Goal: Task Accomplishment & Management: Manage account settings

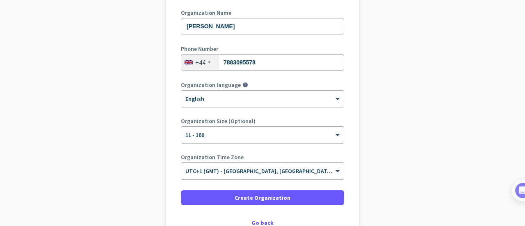
scroll to position [171, 0]
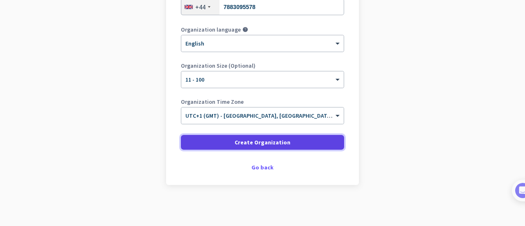
click at [246, 139] on span "Create Organization" at bounding box center [263, 142] width 56 height 8
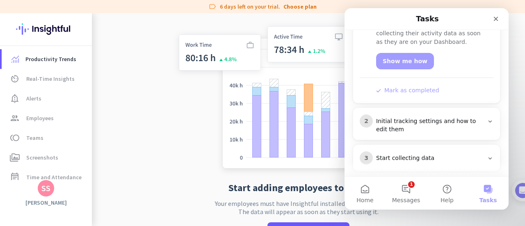
scroll to position [154, 0]
click at [497, 17] on icon "Close" at bounding box center [496, 19] width 7 height 7
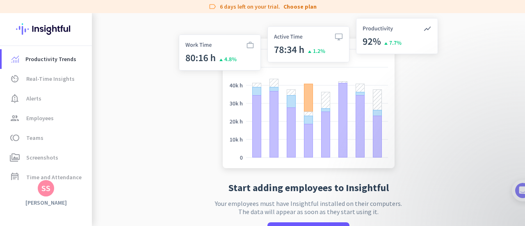
scroll to position [33, 0]
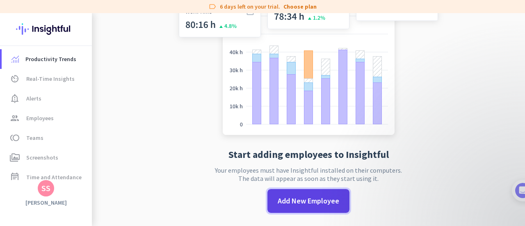
click at [292, 200] on span "Add New Employee" at bounding box center [309, 201] width 62 height 11
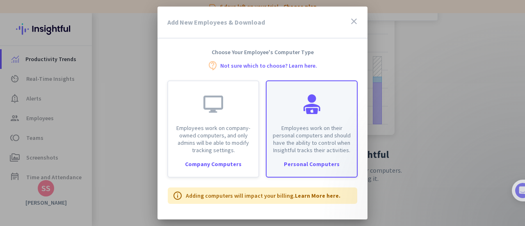
click at [308, 123] on div "Employees work on their personal computers and should have the ability to contr…" at bounding box center [312, 117] width 90 height 73
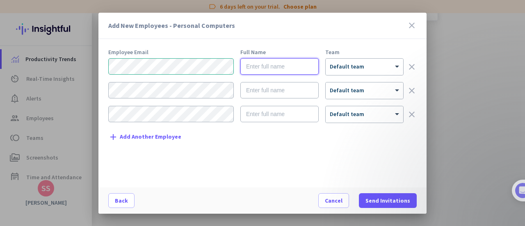
type input "S"
type input "[PERSON_NAME]"
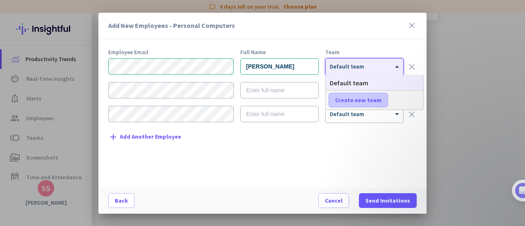
click at [358, 105] on span at bounding box center [358, 100] width 59 height 20
click at [358, 105] on input "text" at bounding box center [359, 100] width 61 height 15
type input "T"
type input "Cleverguide"
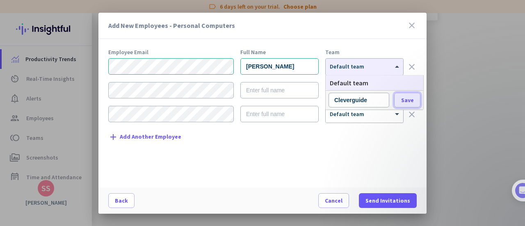
click at [394, 93] on button "Save" at bounding box center [407, 100] width 26 height 15
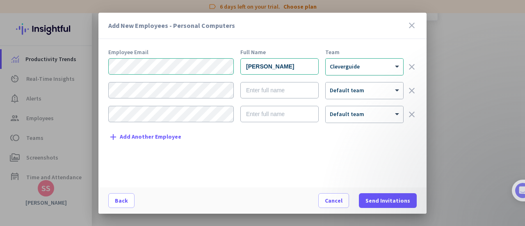
click at [364, 61] on div at bounding box center [365, 64] width 78 height 7
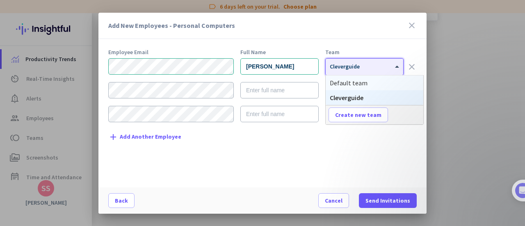
click at [360, 84] on span "Default team" at bounding box center [349, 83] width 38 height 8
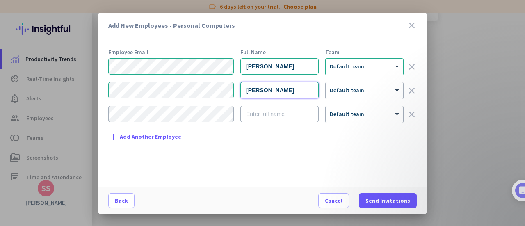
type input "[PERSON_NAME]"
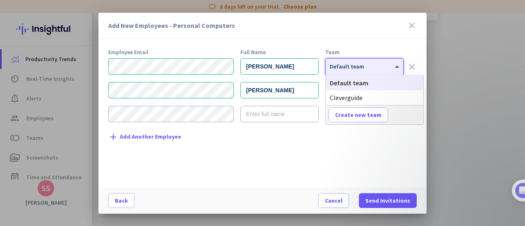
click at [364, 71] on div "× Default team" at bounding box center [365, 67] width 78 height 16
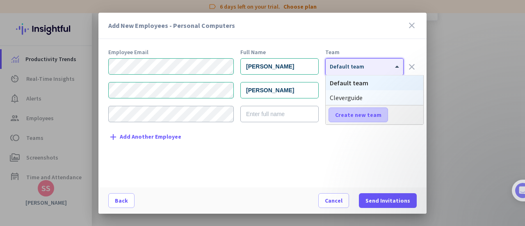
click at [357, 116] on span "Create new team" at bounding box center [358, 115] width 46 height 8
click at [366, 115] on input "text" at bounding box center [359, 114] width 61 height 15
type input "C-suite"
type input "Executive"
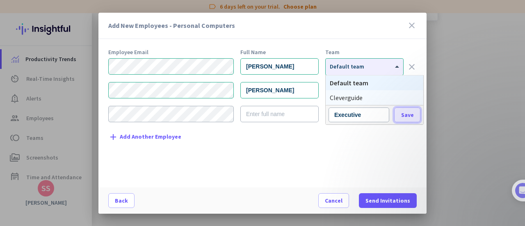
click at [394, 107] on button "Save" at bounding box center [407, 114] width 26 height 15
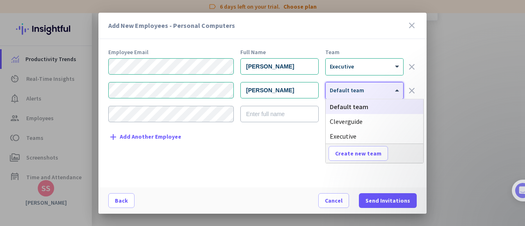
click at [362, 91] on div at bounding box center [365, 87] width 78 height 7
click at [355, 136] on span "Executive" at bounding box center [343, 136] width 27 height 8
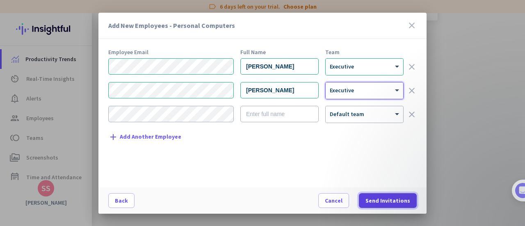
click at [385, 197] on span "Send Invitations" at bounding box center [387, 200] width 45 height 8
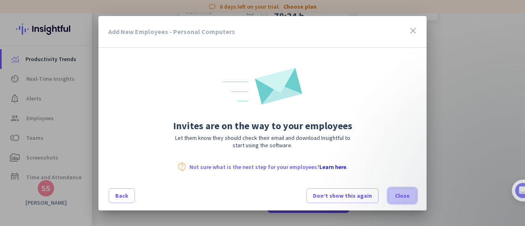
click at [403, 195] on span "Close" at bounding box center [402, 196] width 15 height 8
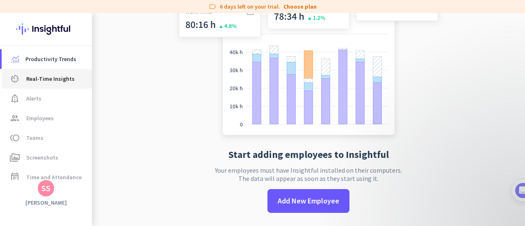
click at [35, 75] on span "Real-Time Insights" at bounding box center [50, 79] width 48 height 10
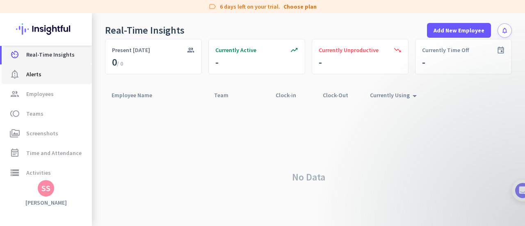
scroll to position [25, 0]
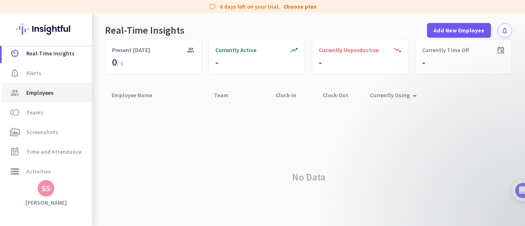
click at [52, 96] on span "Employees" at bounding box center [39, 93] width 27 height 10
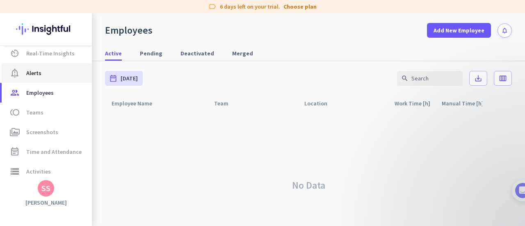
click at [50, 79] on link "notification_important Alerts" at bounding box center [47, 73] width 90 height 20
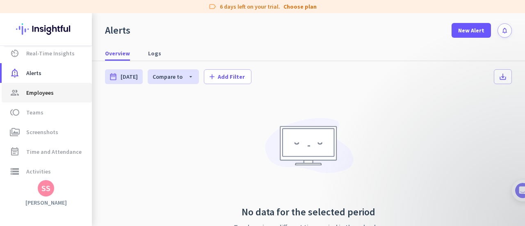
click at [50, 89] on span "Employees" at bounding box center [39, 93] width 27 height 10
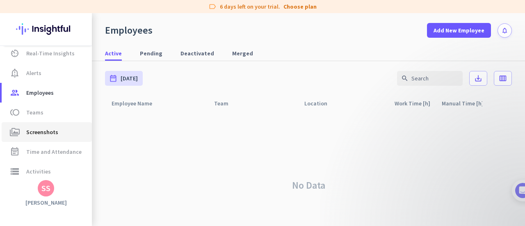
click at [47, 135] on span "Screenshots" at bounding box center [42, 132] width 32 height 10
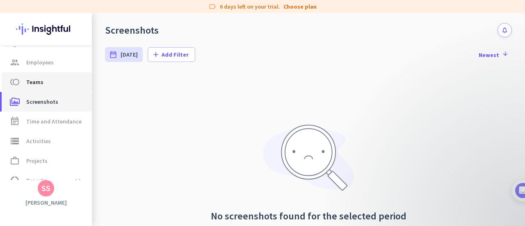
scroll to position [89, 0]
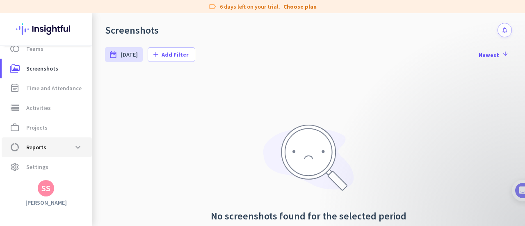
click at [54, 145] on span "data_usage Reports expand_more" at bounding box center [46, 147] width 77 height 15
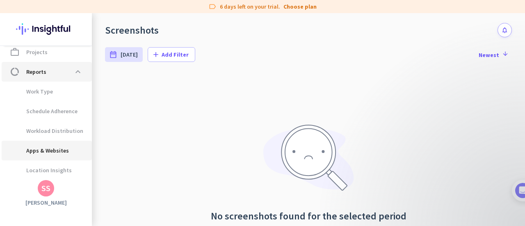
scroll to position [183, 0]
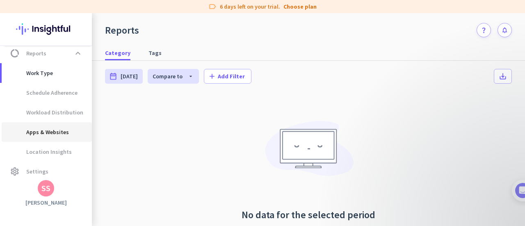
click at [59, 134] on span "Apps & Websites" at bounding box center [38, 132] width 61 height 20
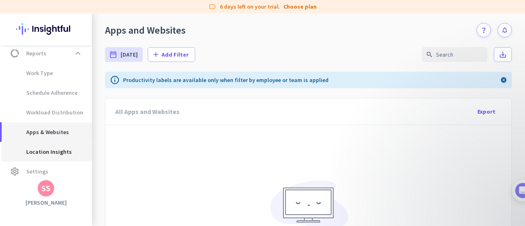
scroll to position [187, 0]
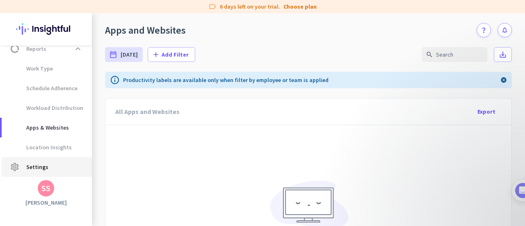
click at [49, 161] on link "settings Settings" at bounding box center [47, 167] width 90 height 20
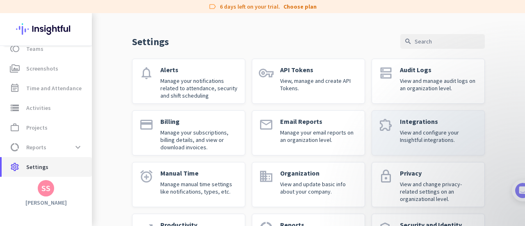
scroll to position [19, 0]
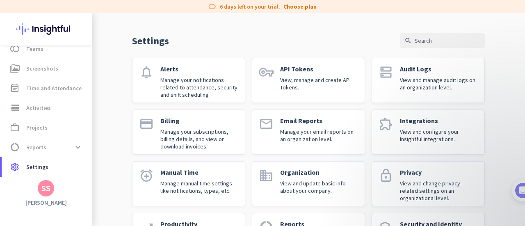
click at [429, 135] on p "View and configure your Insightful integrations." at bounding box center [439, 135] width 78 height 15
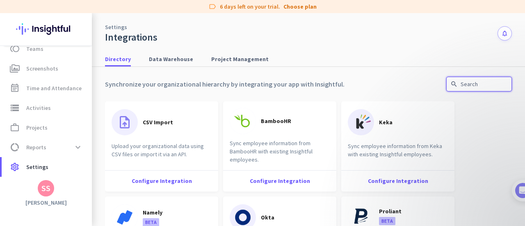
click at [471, 82] on input "text" at bounding box center [479, 84] width 66 height 15
type input "linear"
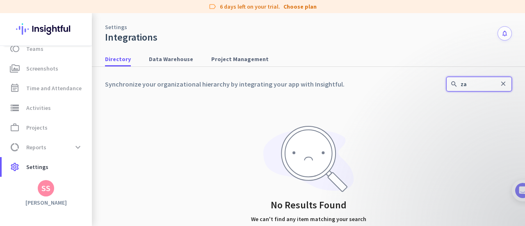
type input "z"
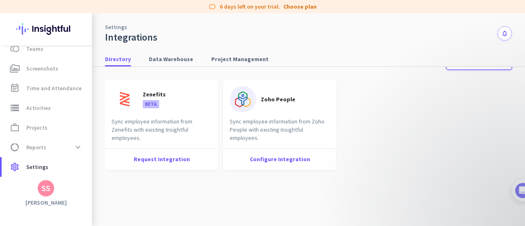
type input "zapi"
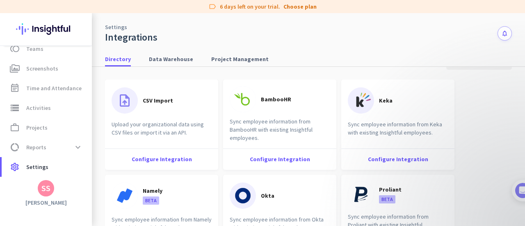
click at [167, 68] on div "Synchronize your organizational hierarchy by integrating your app with Insightf…" at bounding box center [308, 62] width 407 height 15
click at [176, 67] on div "Synchronize your organizational hierarchy by integrating your app with Insightf…" at bounding box center [308, 62] width 407 height 15
click at [182, 65] on span "Data Warehouse" at bounding box center [171, 59] width 44 height 15
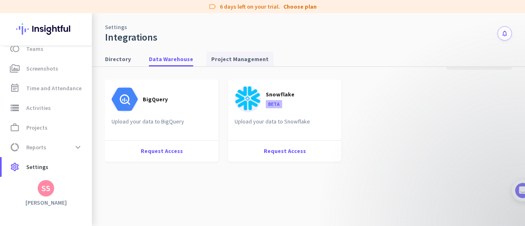
click at [220, 58] on span "Project Management" at bounding box center [239, 59] width 57 height 8
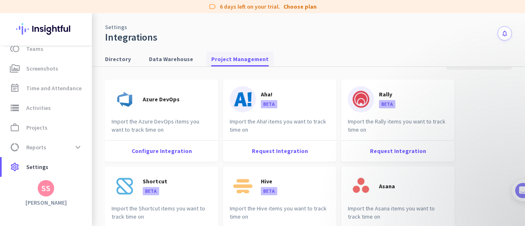
click at [220, 59] on span "Project Management" at bounding box center [239, 59] width 57 height 8
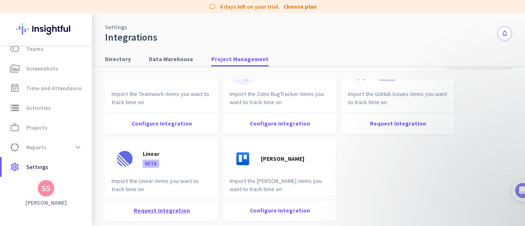
click at [152, 213] on div "Request Integration" at bounding box center [161, 210] width 113 height 21
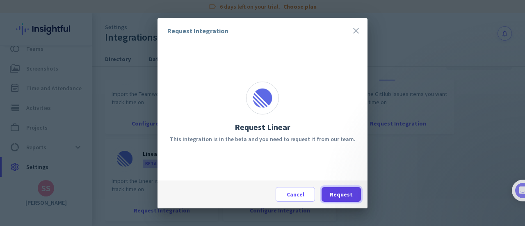
click at [345, 199] on span at bounding box center [341, 195] width 39 height 20
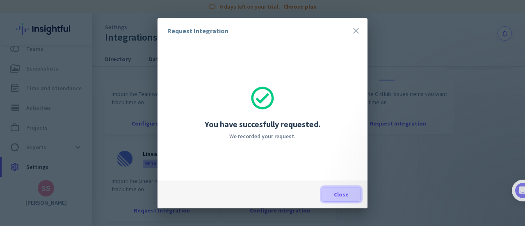
click at [336, 189] on span at bounding box center [341, 195] width 39 height 20
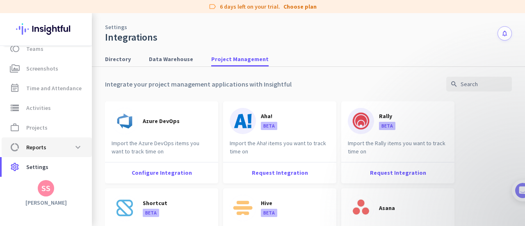
click at [33, 146] on span "Reports" at bounding box center [36, 147] width 20 height 10
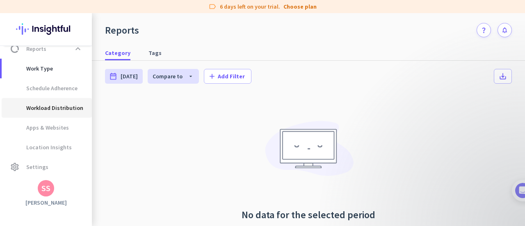
click at [48, 112] on span "Workload Distribution" at bounding box center [45, 108] width 75 height 20
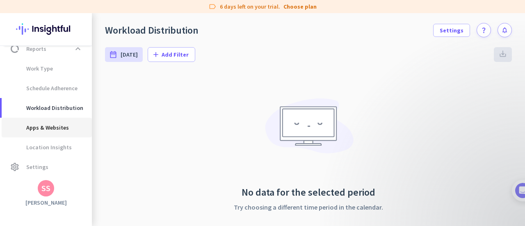
click at [52, 127] on span "Apps & Websites" at bounding box center [38, 128] width 61 height 20
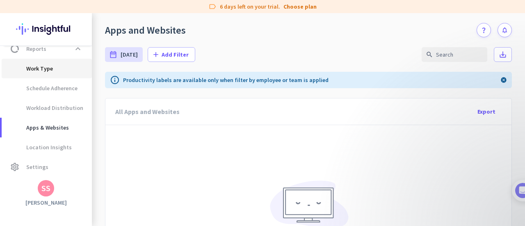
click at [48, 66] on span "Work Type" at bounding box center [30, 69] width 45 height 20
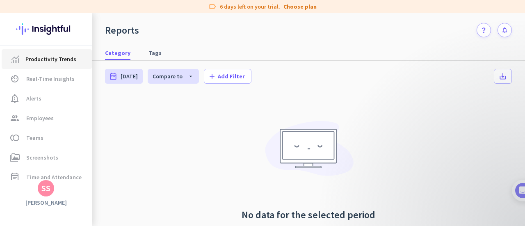
click at [46, 66] on link "Productivity Trends" at bounding box center [47, 59] width 90 height 20
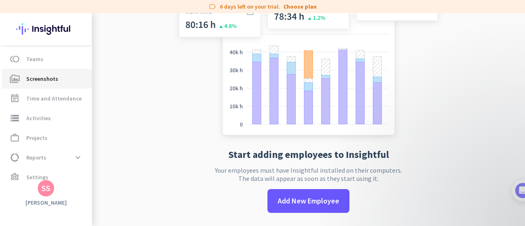
scroll to position [80, 0]
click at [48, 100] on span "Time and Attendance" at bounding box center [53, 98] width 55 height 10
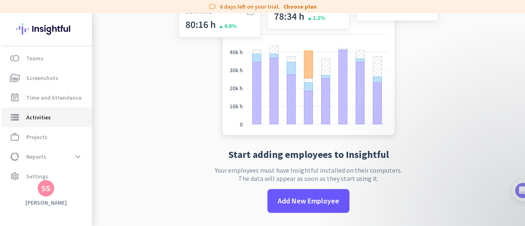
click at [49, 107] on link "storage Activities" at bounding box center [47, 117] width 90 height 20
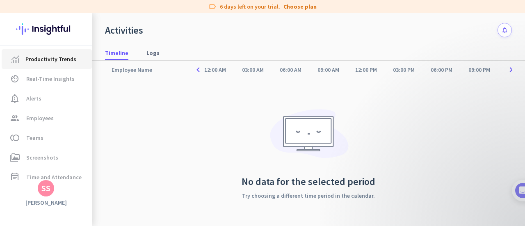
click at [39, 64] on link "Productivity Trends" at bounding box center [47, 59] width 90 height 20
type input "[DATE] - [DATE]"
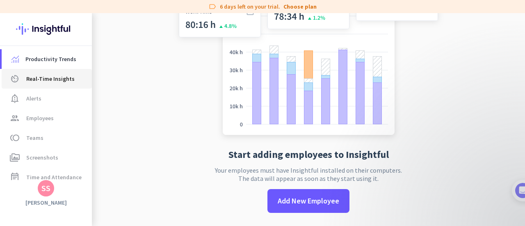
click at [38, 80] on span "Real-Time Insights" at bounding box center [50, 79] width 48 height 10
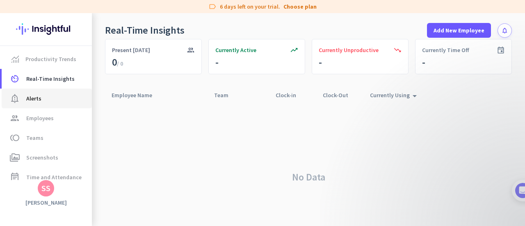
click at [39, 93] on link "notification_important Alerts" at bounding box center [47, 99] width 90 height 20
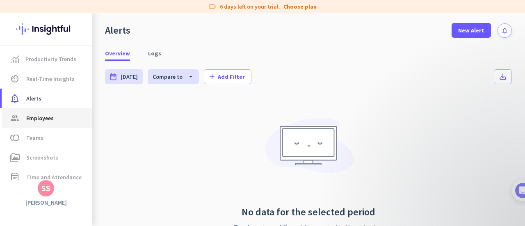
click at [44, 119] on span "Employees" at bounding box center [39, 118] width 27 height 10
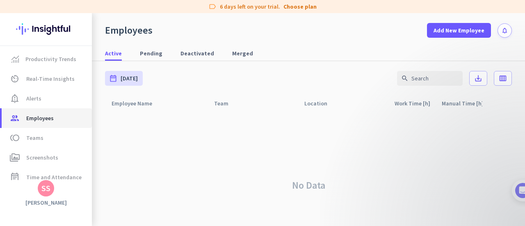
scroll to position [89, 0]
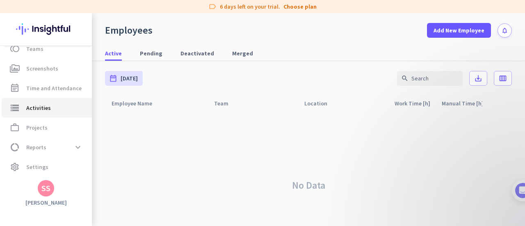
click at [56, 116] on link "storage Activities" at bounding box center [47, 108] width 90 height 20
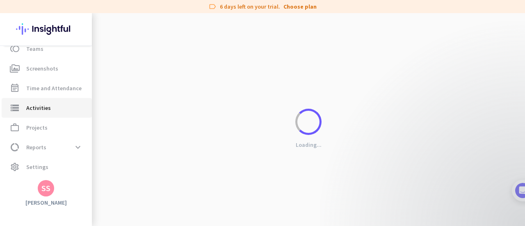
type input "[DATE]"
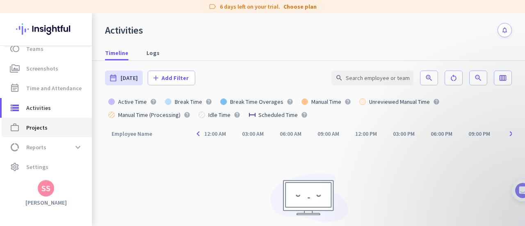
click at [57, 126] on span "work_outline Projects" at bounding box center [46, 128] width 77 height 10
type input "[DATE] - [DATE]"
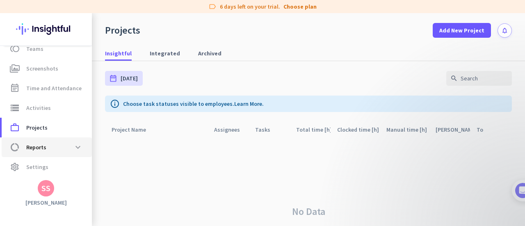
click at [59, 146] on span "data_usage Reports expand_more" at bounding box center [46, 147] width 77 height 15
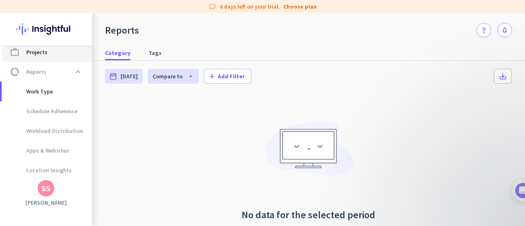
click at [49, 57] on link "work_outline Projects" at bounding box center [47, 52] width 90 height 20
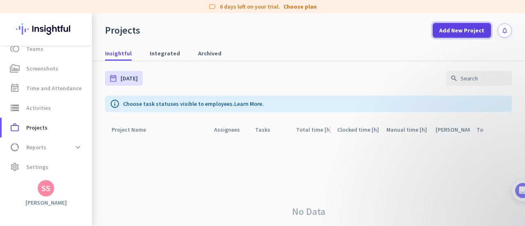
click at [434, 29] on span at bounding box center [462, 31] width 58 height 20
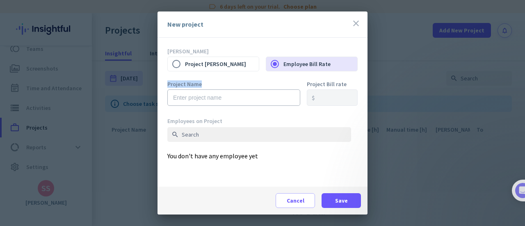
drag, startPoint x: 242, startPoint y: 84, endPoint x: 245, endPoint y: 90, distance: 7.2
click at [245, 90] on div "Project Name" at bounding box center [233, 97] width 133 height 33
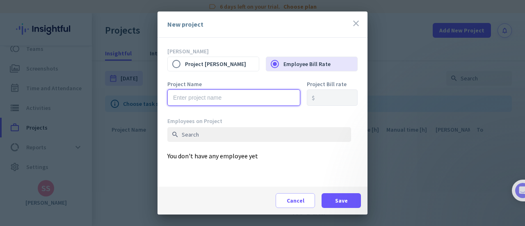
click at [245, 90] on input "text" at bounding box center [233, 97] width 133 height 16
type input "Test"
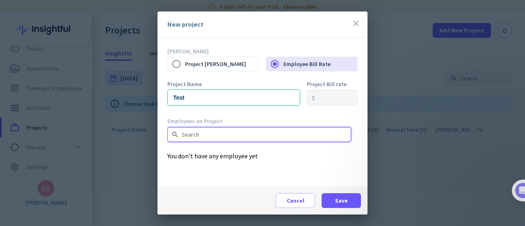
click at [225, 140] on input "text" at bounding box center [259, 134] width 184 height 15
type input "[PERSON_NAME]"
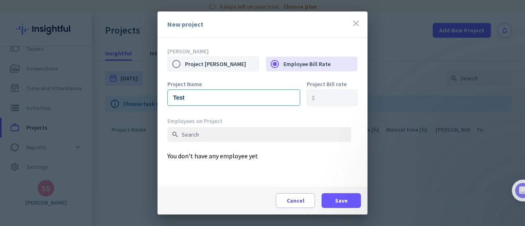
click at [198, 61] on label "Project [PERSON_NAME]" at bounding box center [222, 63] width 74 height 17
click at [185, 61] on input "Project [PERSON_NAME]" at bounding box center [176, 63] width 17 height 17
radio input "true"
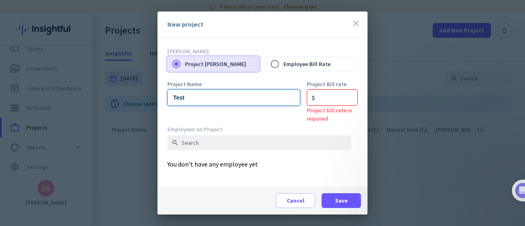
click at [230, 103] on input "Test" at bounding box center [233, 97] width 133 height 16
click at [324, 96] on input "number" at bounding box center [332, 97] width 51 height 16
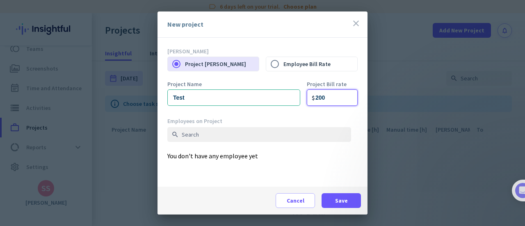
type input "200"
click at [336, 201] on span "Save" at bounding box center [341, 200] width 13 height 8
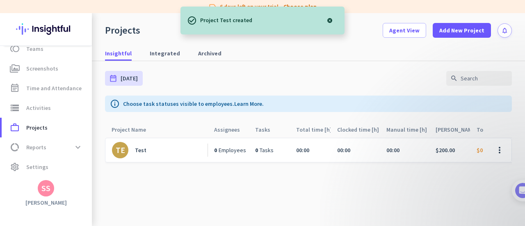
click at [149, 153] on link "TE Test" at bounding box center [160, 150] width 96 height 16
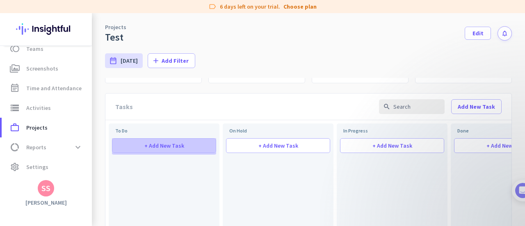
click at [185, 144] on span at bounding box center [163, 146] width 103 height 20
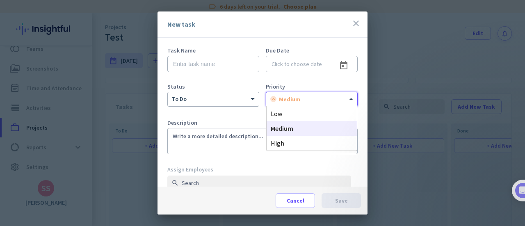
click at [316, 96] on div at bounding box center [311, 97] width 91 height 7
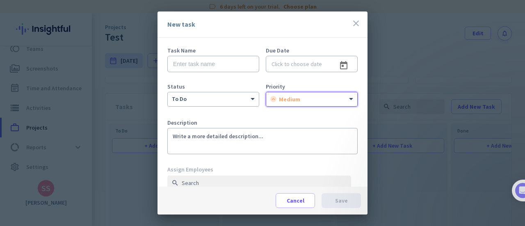
click at [316, 96] on div at bounding box center [311, 97] width 91 height 7
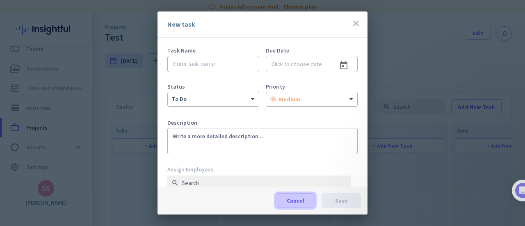
click at [302, 201] on span "Cancel" at bounding box center [296, 200] width 18 height 8
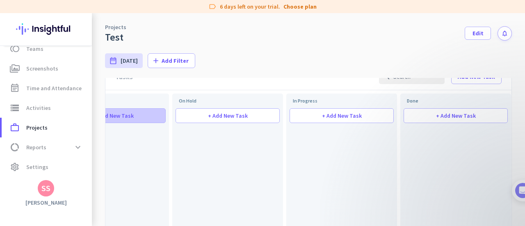
scroll to position [0, 59]
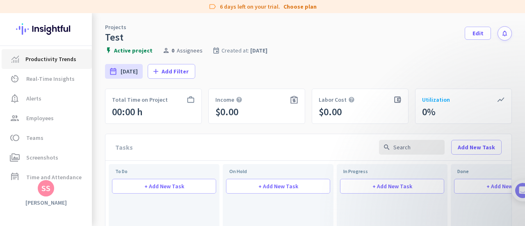
click at [47, 60] on span "Productivity Trends" at bounding box center [50, 59] width 51 height 10
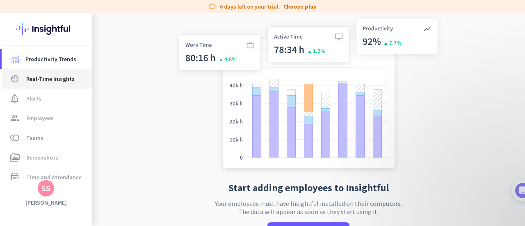
click at [50, 80] on span "Real-Time Insights" at bounding box center [50, 79] width 48 height 10
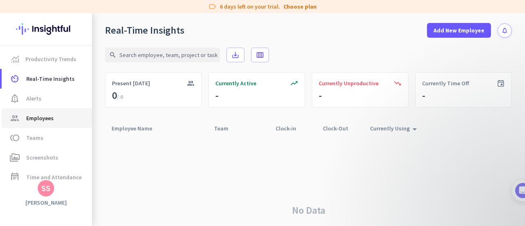
click at [59, 128] on link "group Employees" at bounding box center [47, 118] width 90 height 20
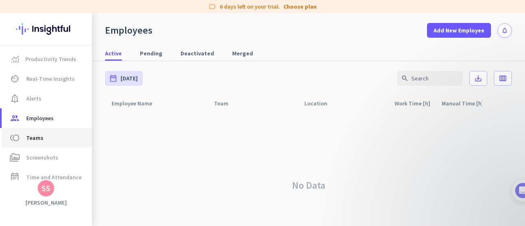
click at [56, 136] on span "toll Teams" at bounding box center [46, 138] width 77 height 10
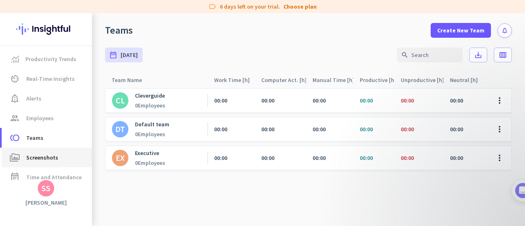
click at [57, 150] on link "perm_media Screenshots" at bounding box center [47, 158] width 90 height 20
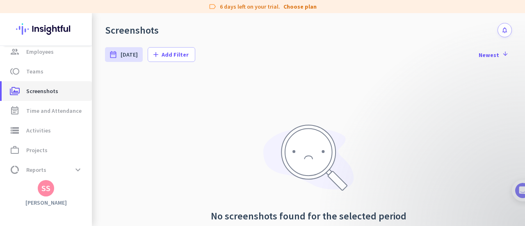
scroll to position [89, 0]
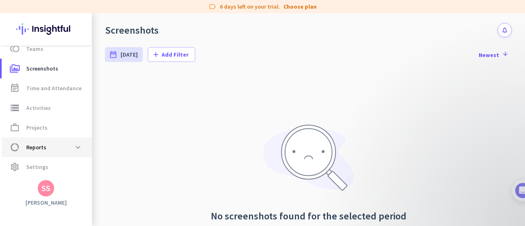
click at [61, 153] on span "data_usage Reports expand_more" at bounding box center [46, 147] width 77 height 15
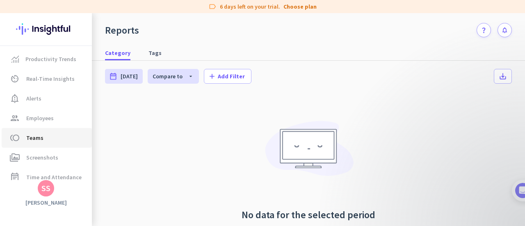
click at [51, 135] on span "toll Teams" at bounding box center [46, 138] width 77 height 10
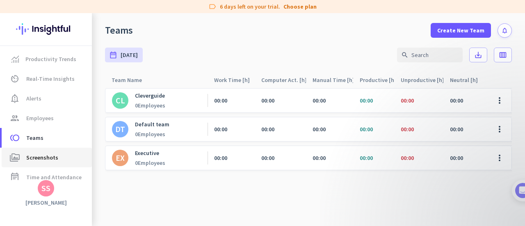
click at [53, 156] on span "Screenshots" at bounding box center [42, 158] width 32 height 10
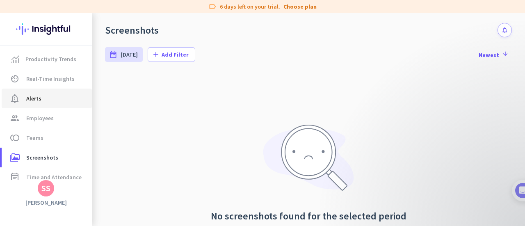
click at [49, 101] on span "notification_important Alerts" at bounding box center [46, 99] width 77 height 10
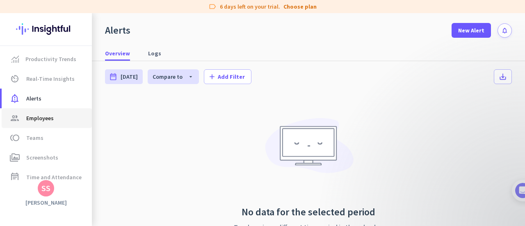
click at [50, 114] on span "Employees" at bounding box center [39, 118] width 27 height 10
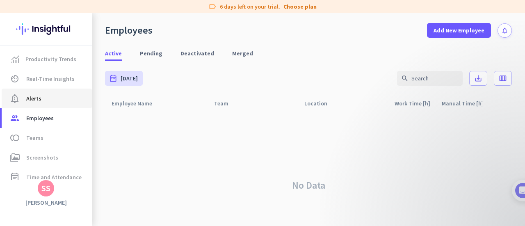
click at [50, 96] on span "notification_important Alerts" at bounding box center [46, 99] width 77 height 10
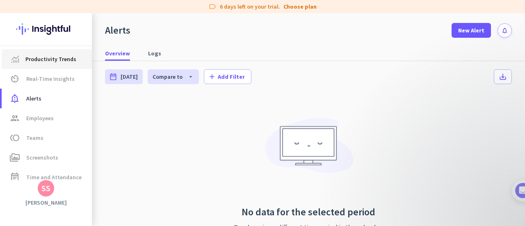
click at [55, 59] on span "Productivity Trends" at bounding box center [50, 59] width 51 height 10
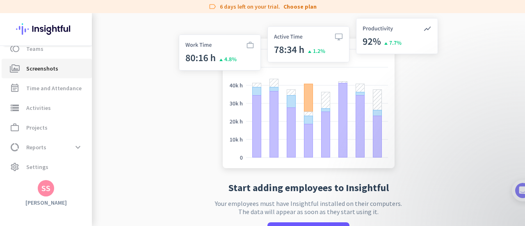
scroll to position [87, 0]
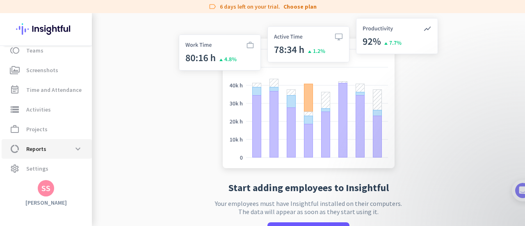
click at [43, 150] on span "Reports" at bounding box center [36, 149] width 20 height 10
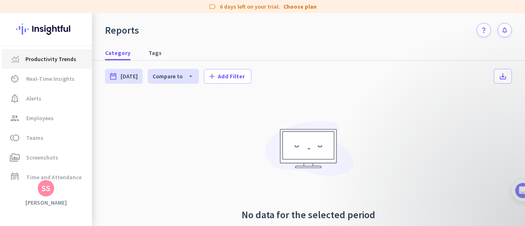
click at [36, 61] on span "Productivity Trends" at bounding box center [50, 59] width 51 height 10
